Goal: Information Seeking & Learning: Learn about a topic

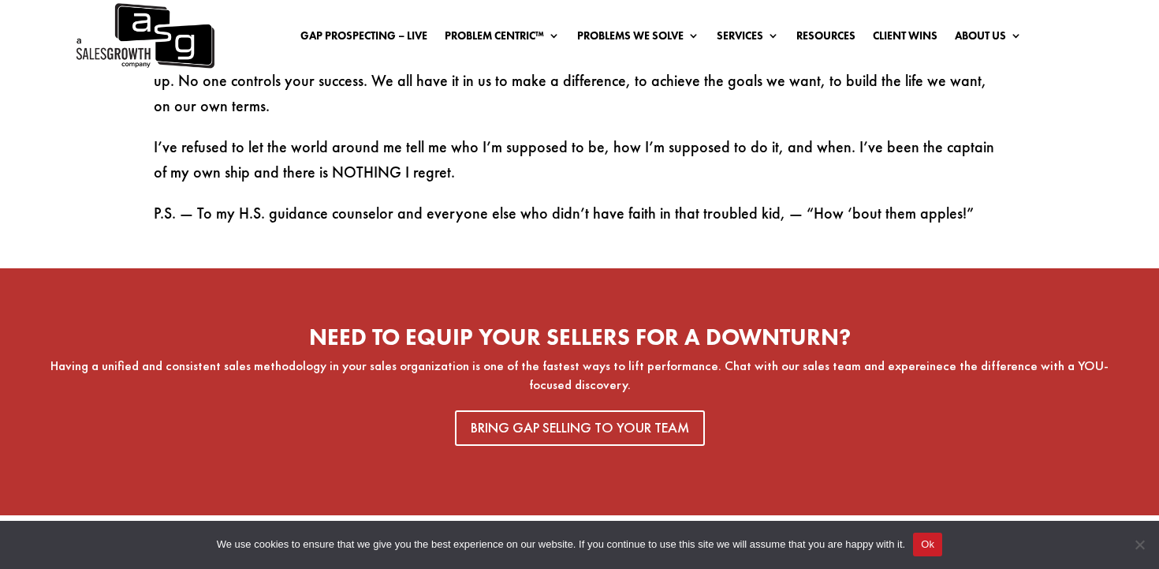
scroll to position [2664, 0]
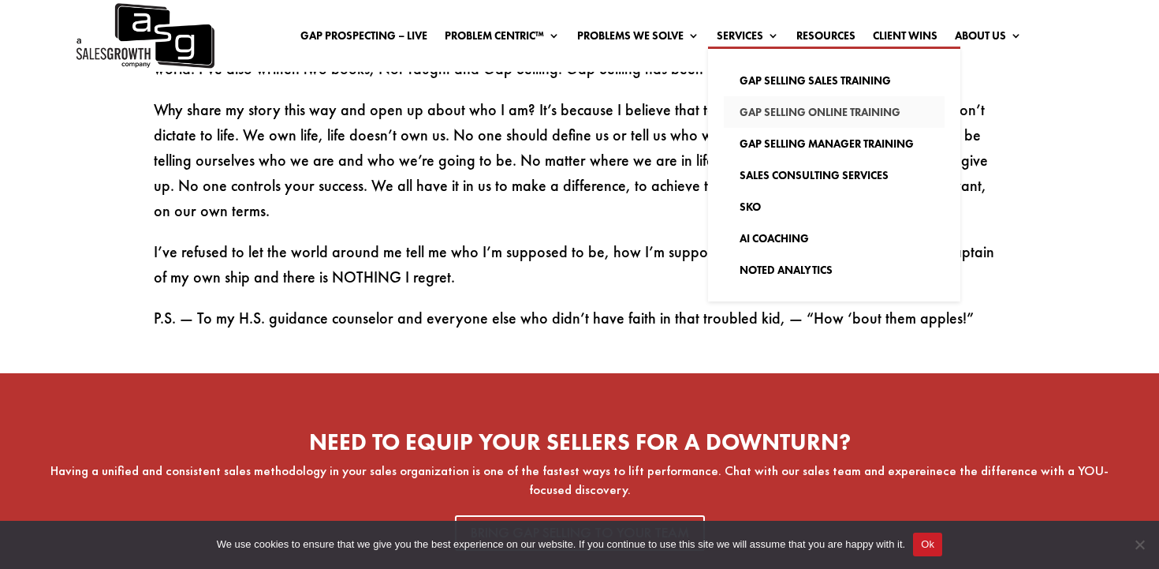
click at [747, 113] on link "Gap Selling Online Training" at bounding box center [834, 112] width 221 height 32
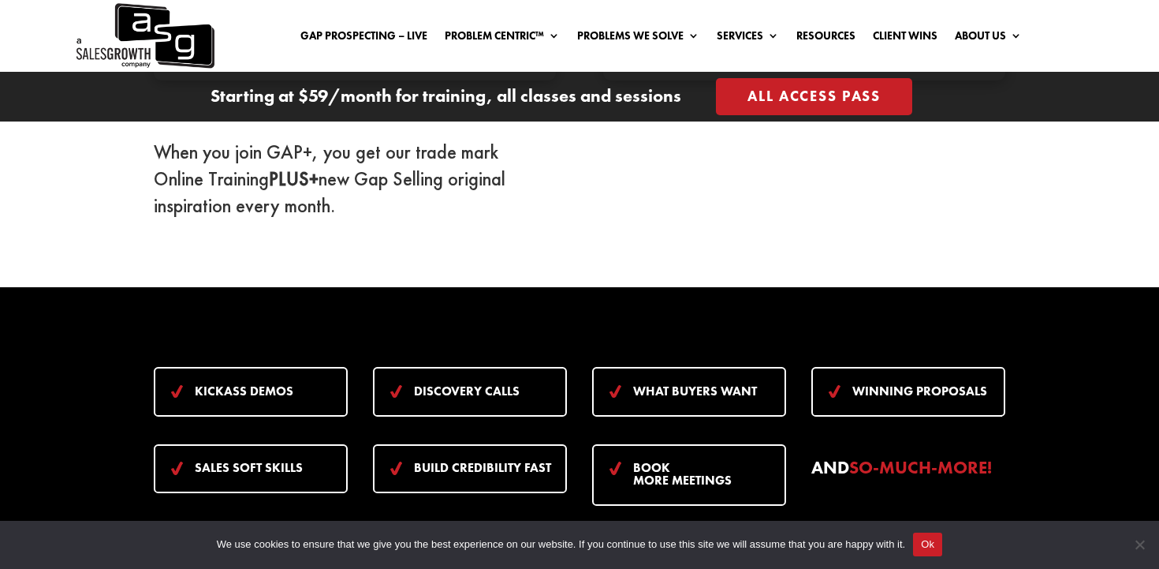
scroll to position [1747, 0]
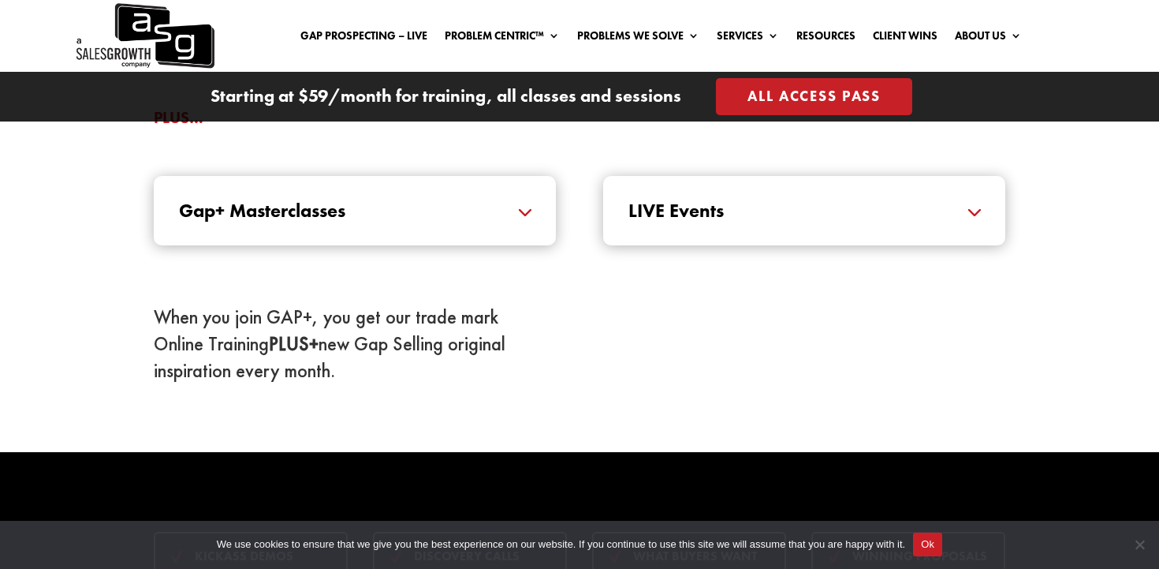
click at [759, 86] on link "All Access Pass" at bounding box center [814, 96] width 196 height 37
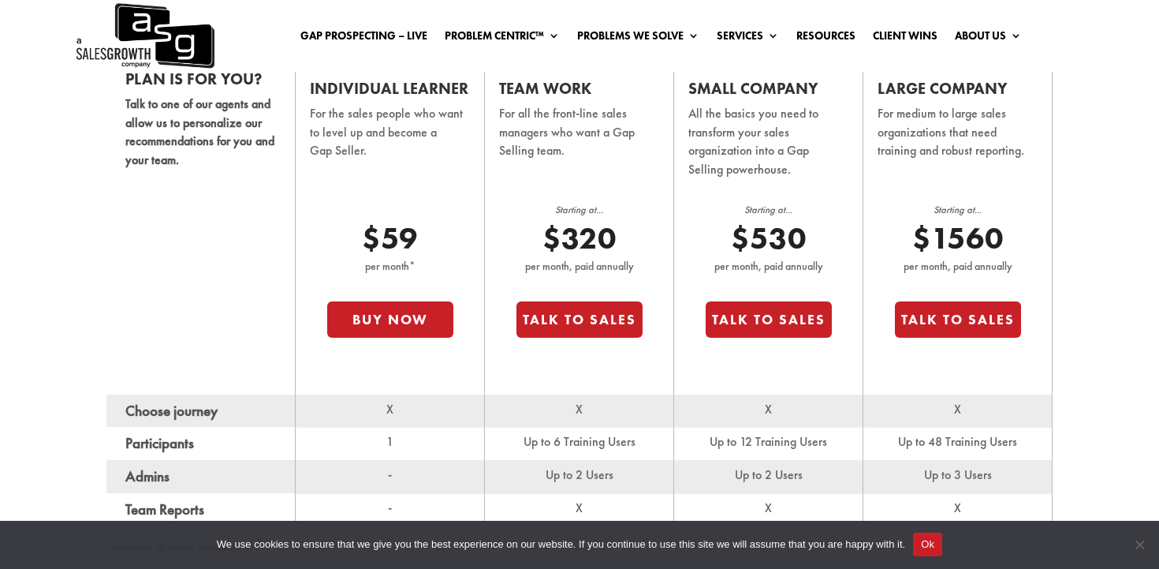
scroll to position [1039, 0]
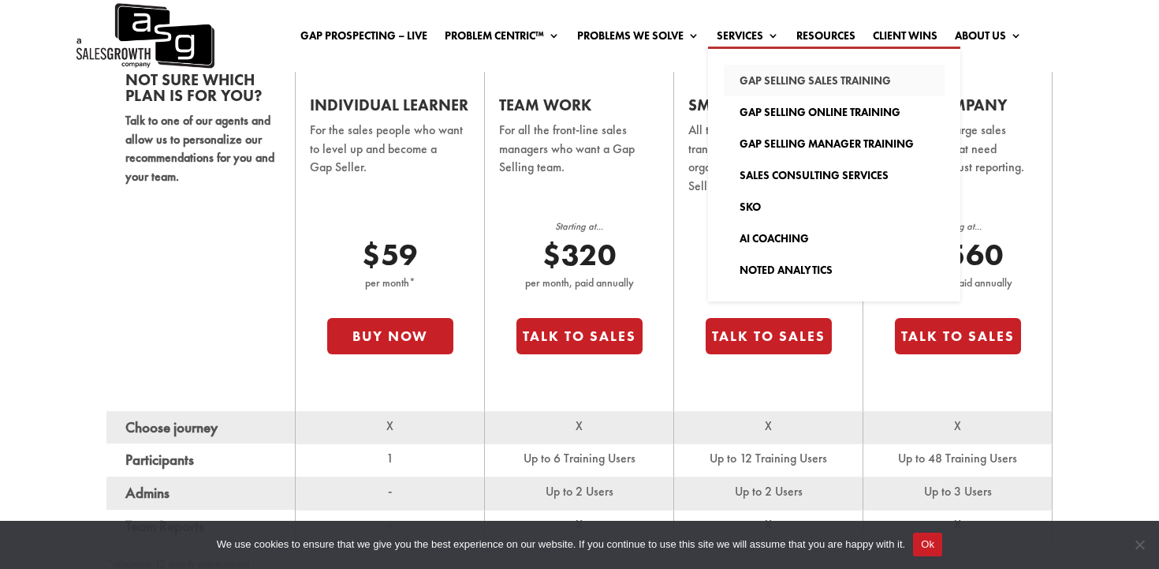
click at [753, 82] on link "Gap Selling Sales Training" at bounding box center [834, 81] width 221 height 32
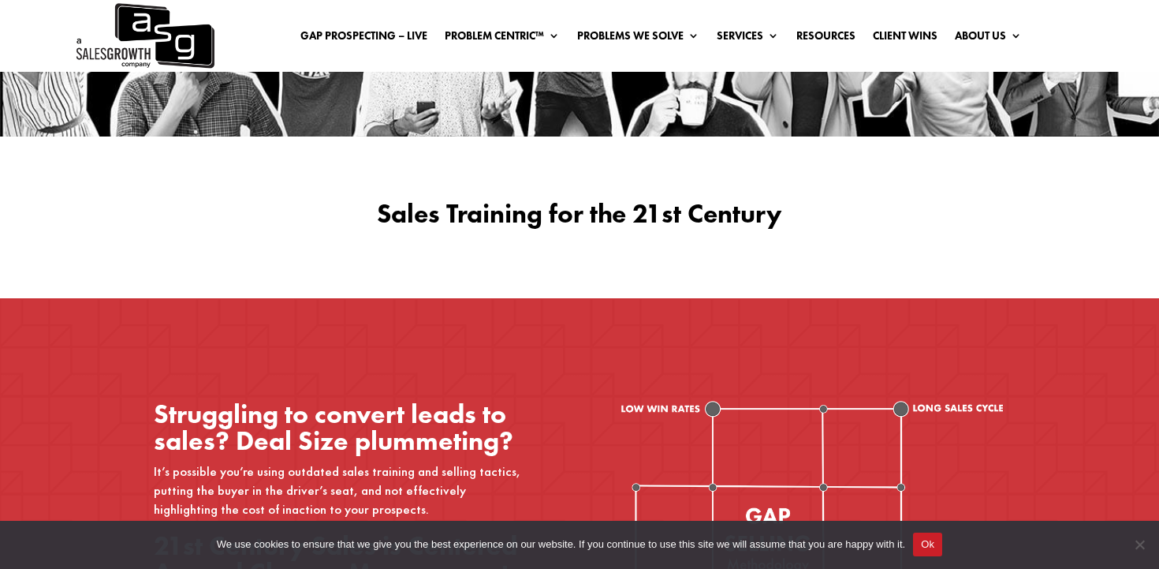
scroll to position [662, 0]
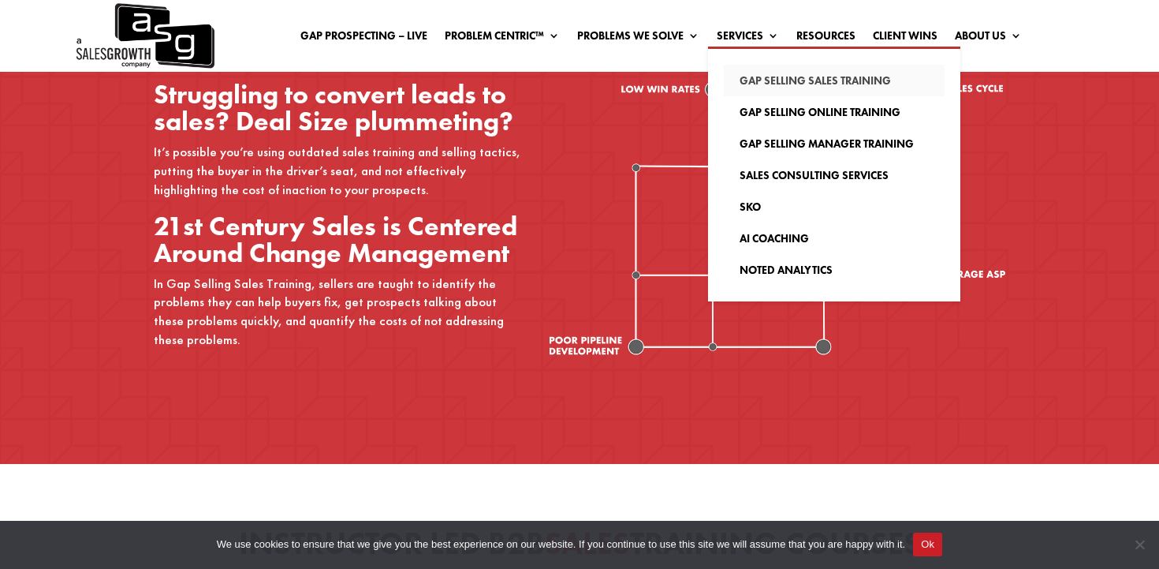
click at [751, 76] on link "Gap Selling Sales Training" at bounding box center [834, 81] width 221 height 32
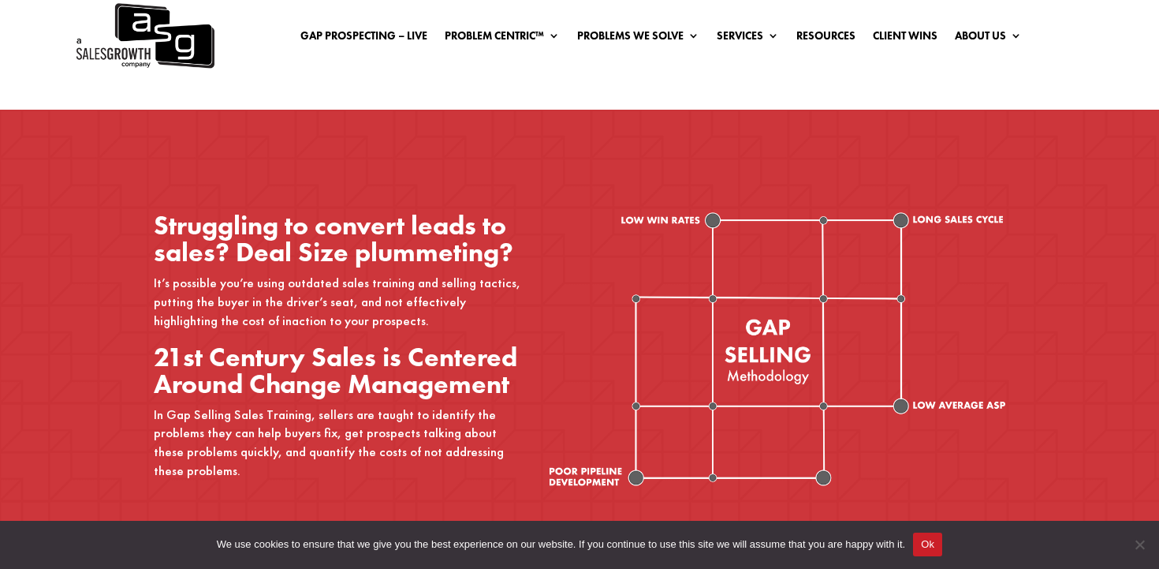
scroll to position [582, 0]
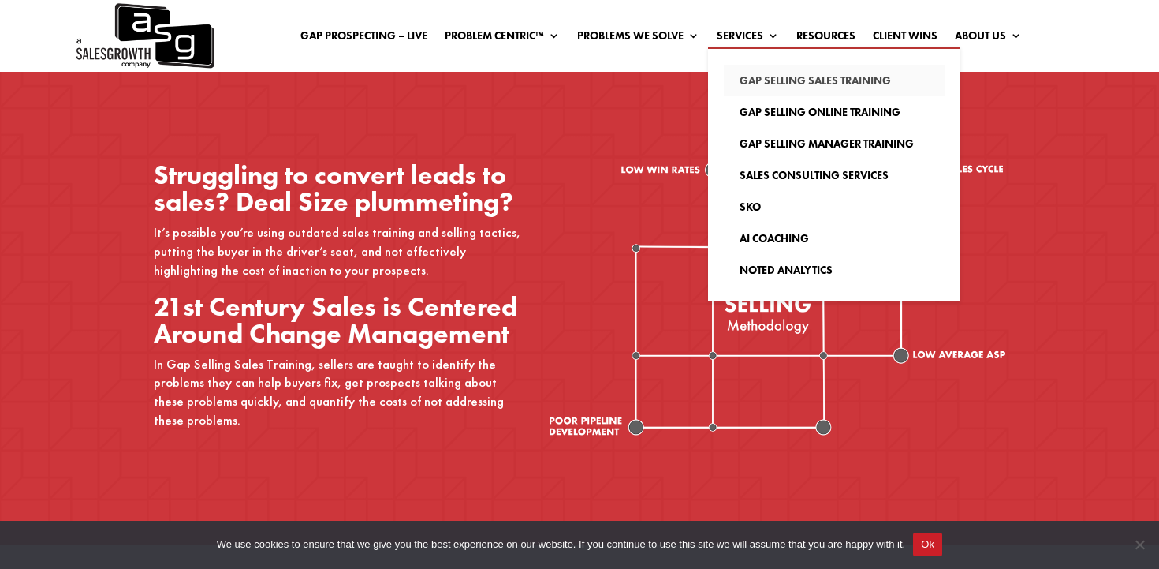
click at [747, 90] on link "Gap Selling Sales Training" at bounding box center [834, 81] width 221 height 32
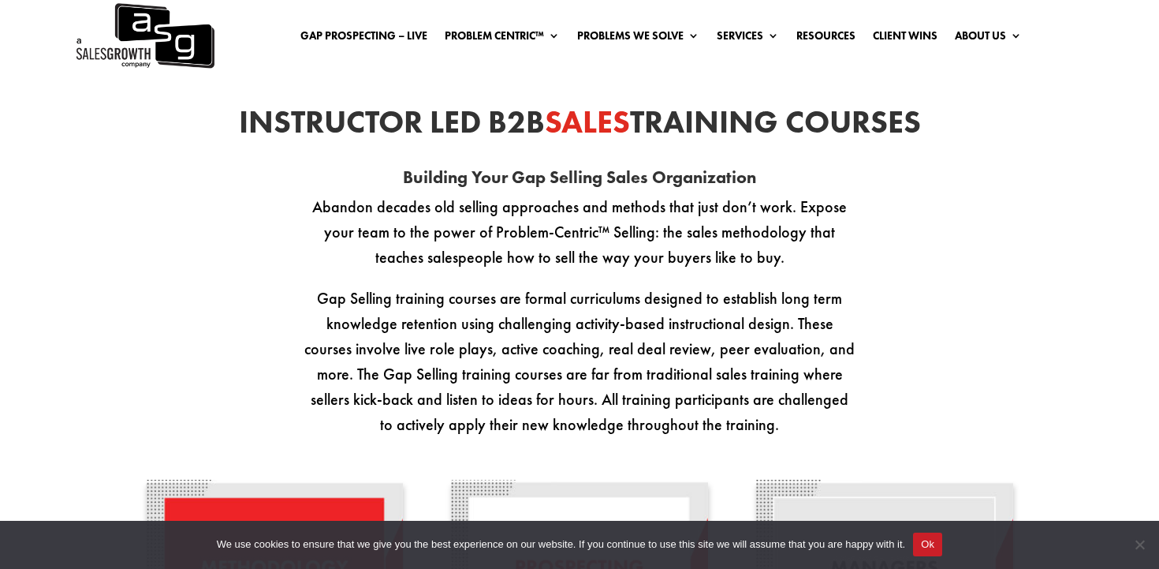
scroll to position [439, 0]
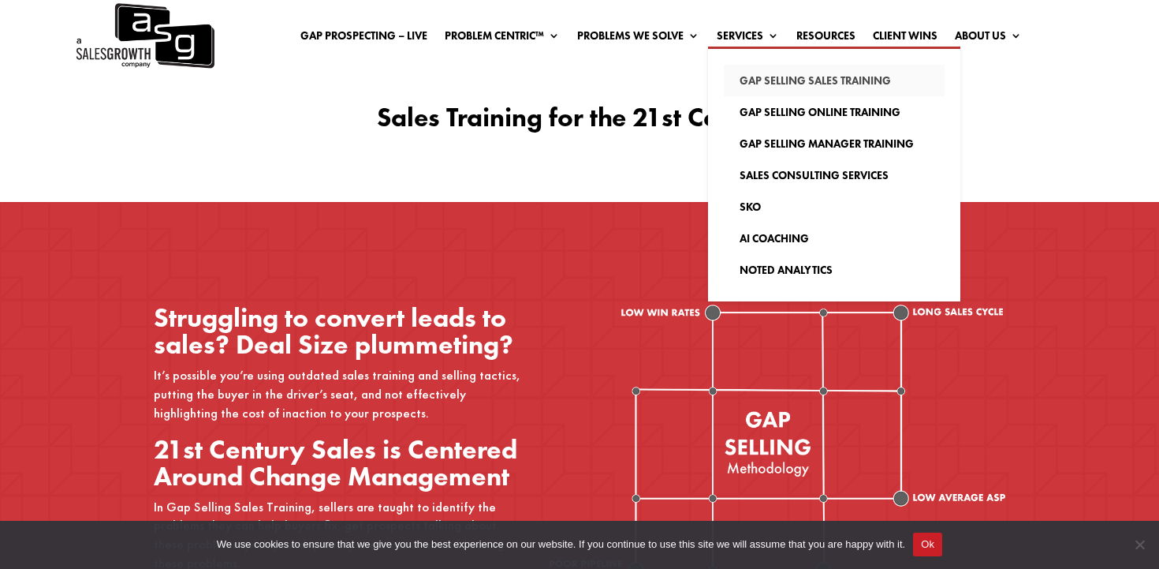
click at [771, 79] on link "Gap Selling Sales Training" at bounding box center [834, 81] width 221 height 32
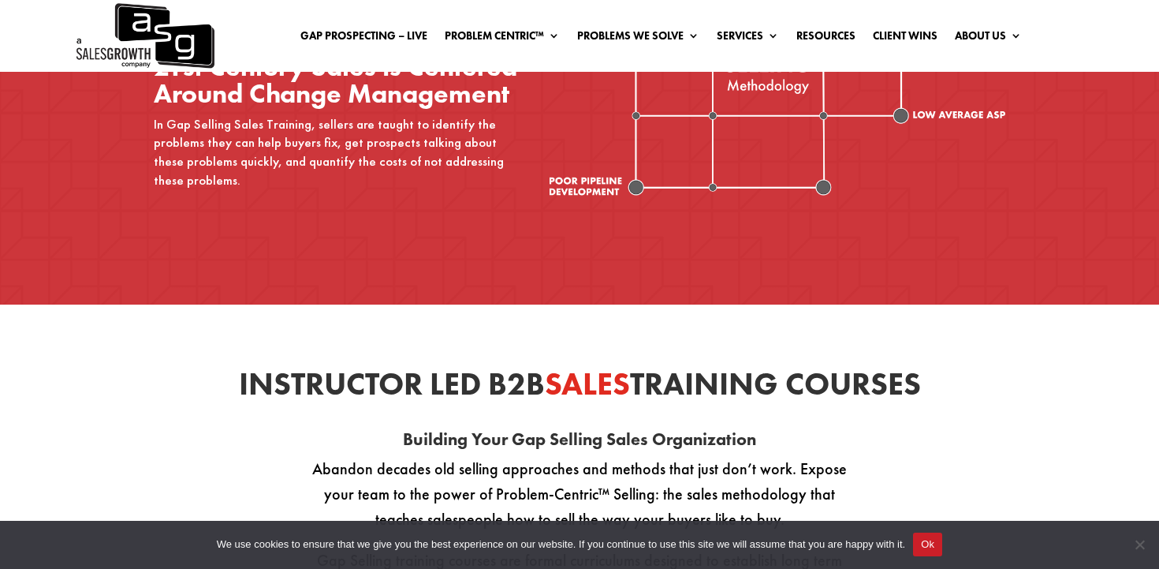
scroll to position [661, 0]
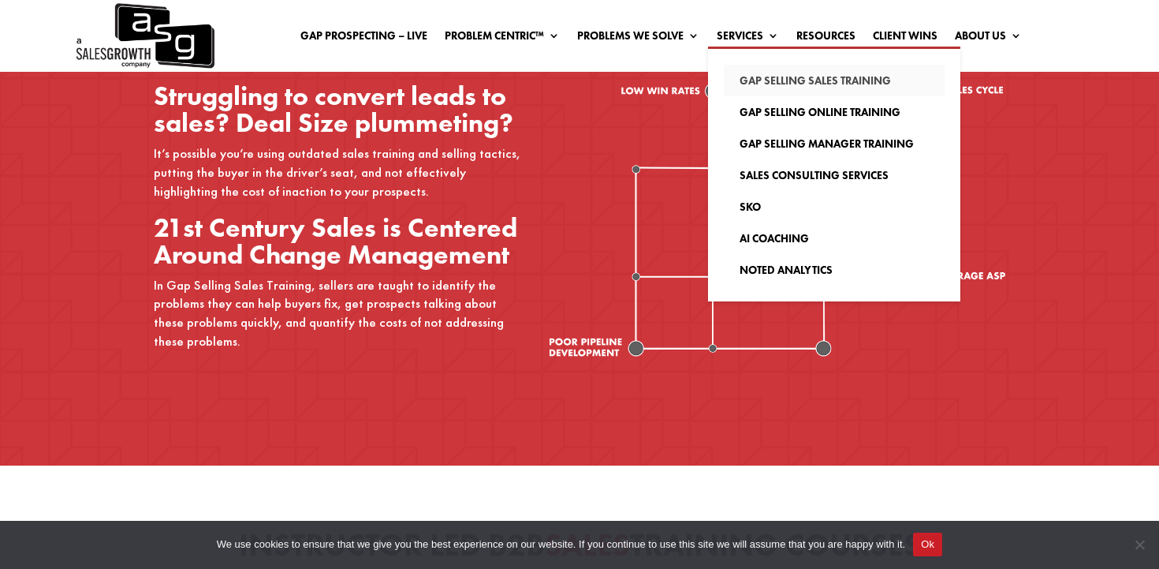
click at [762, 89] on link "Gap Selling Sales Training" at bounding box center [834, 81] width 221 height 32
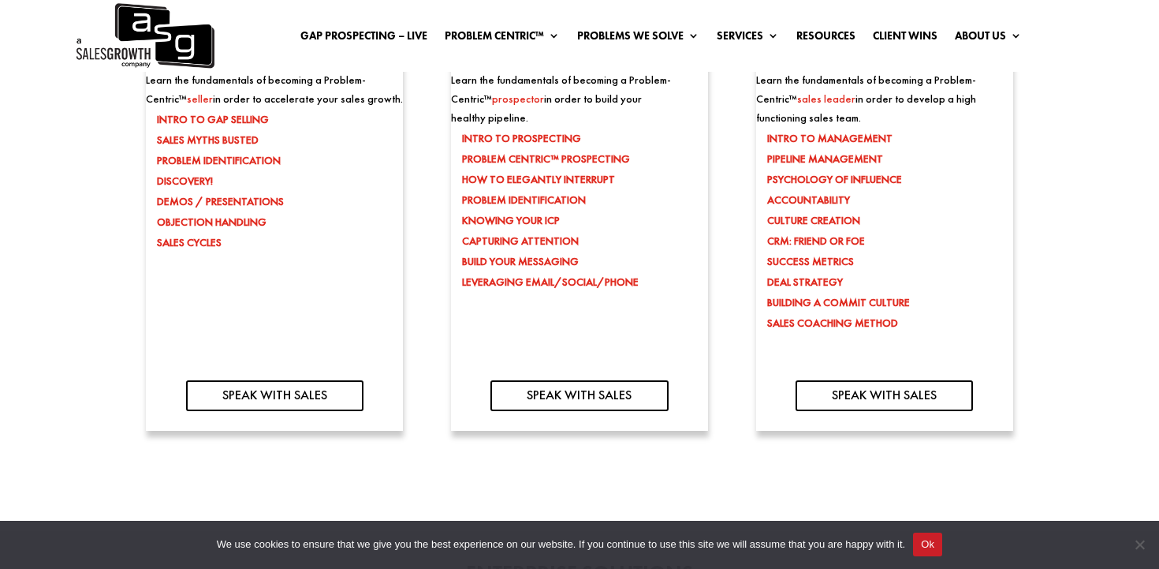
scroll to position [1659, 0]
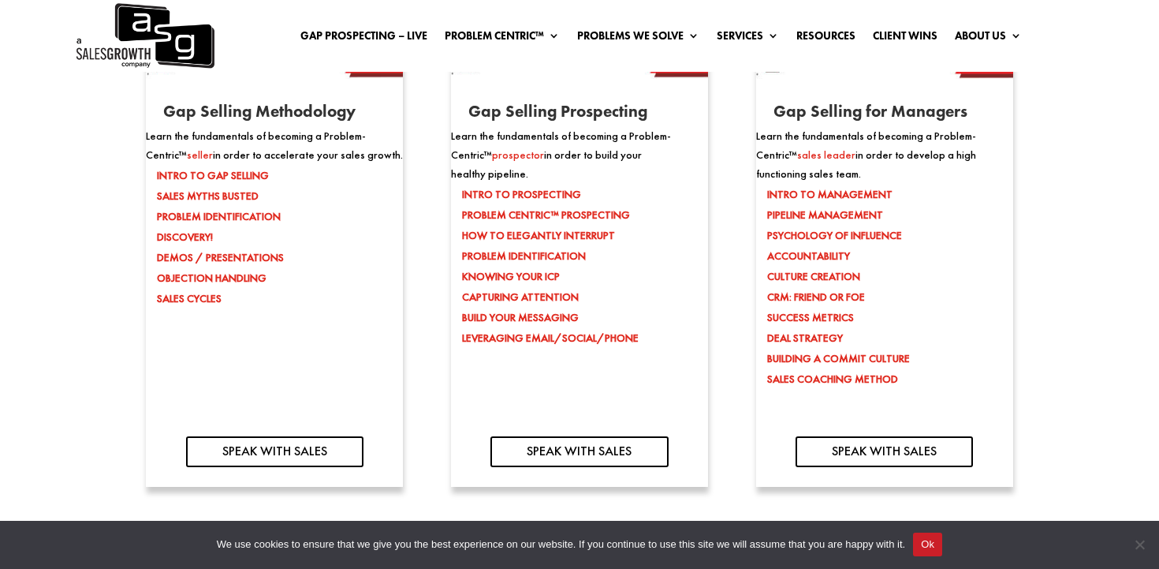
click at [529, 412] on div "Gap Selling Prospecting Learn the fundamentals of becoming a Problem-Centric™ p…" at bounding box center [579, 170] width 257 height 532
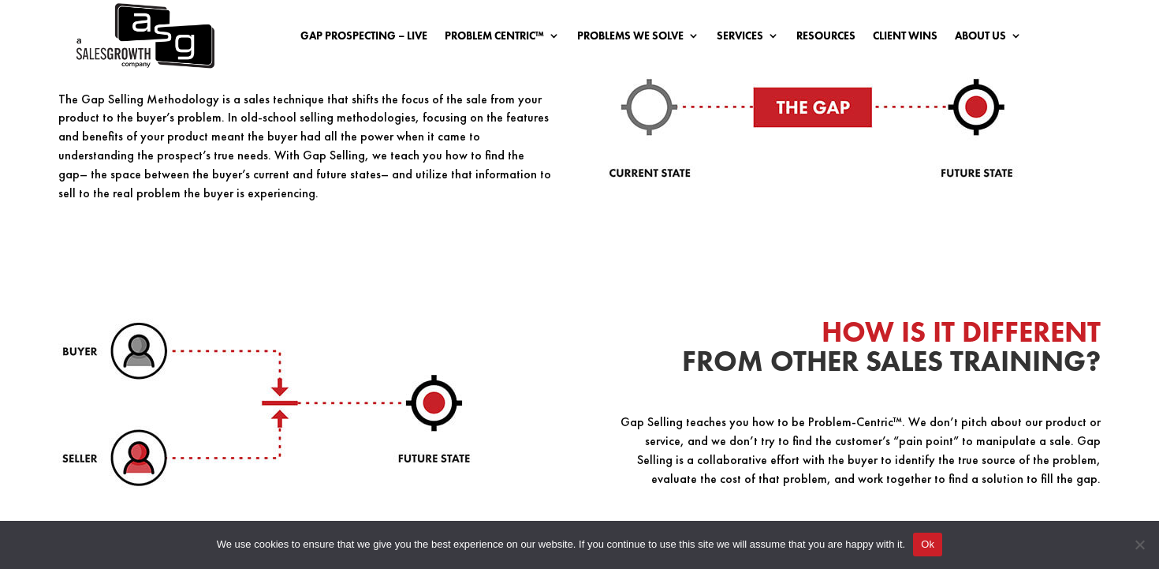
scroll to position [3880, 0]
